Goal: Check status: Check status

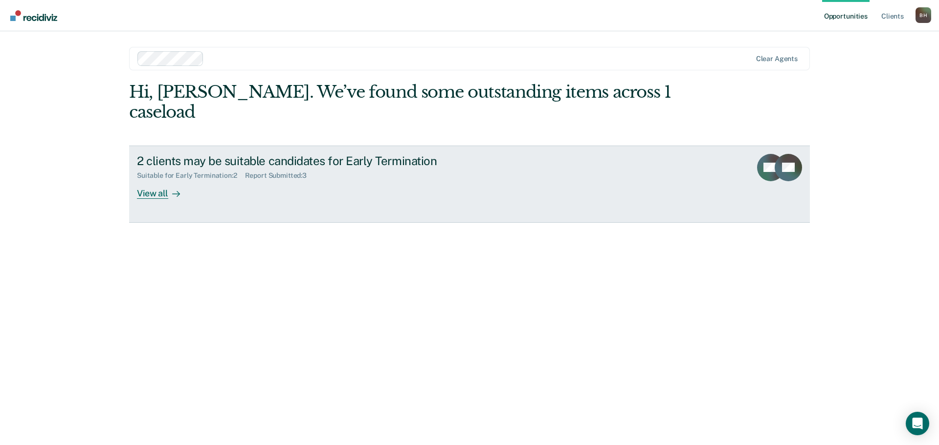
click at [258, 172] on div "Report Submitted : 3" at bounding box center [280, 176] width 70 height 8
